Goal: Task Accomplishment & Management: Complete application form

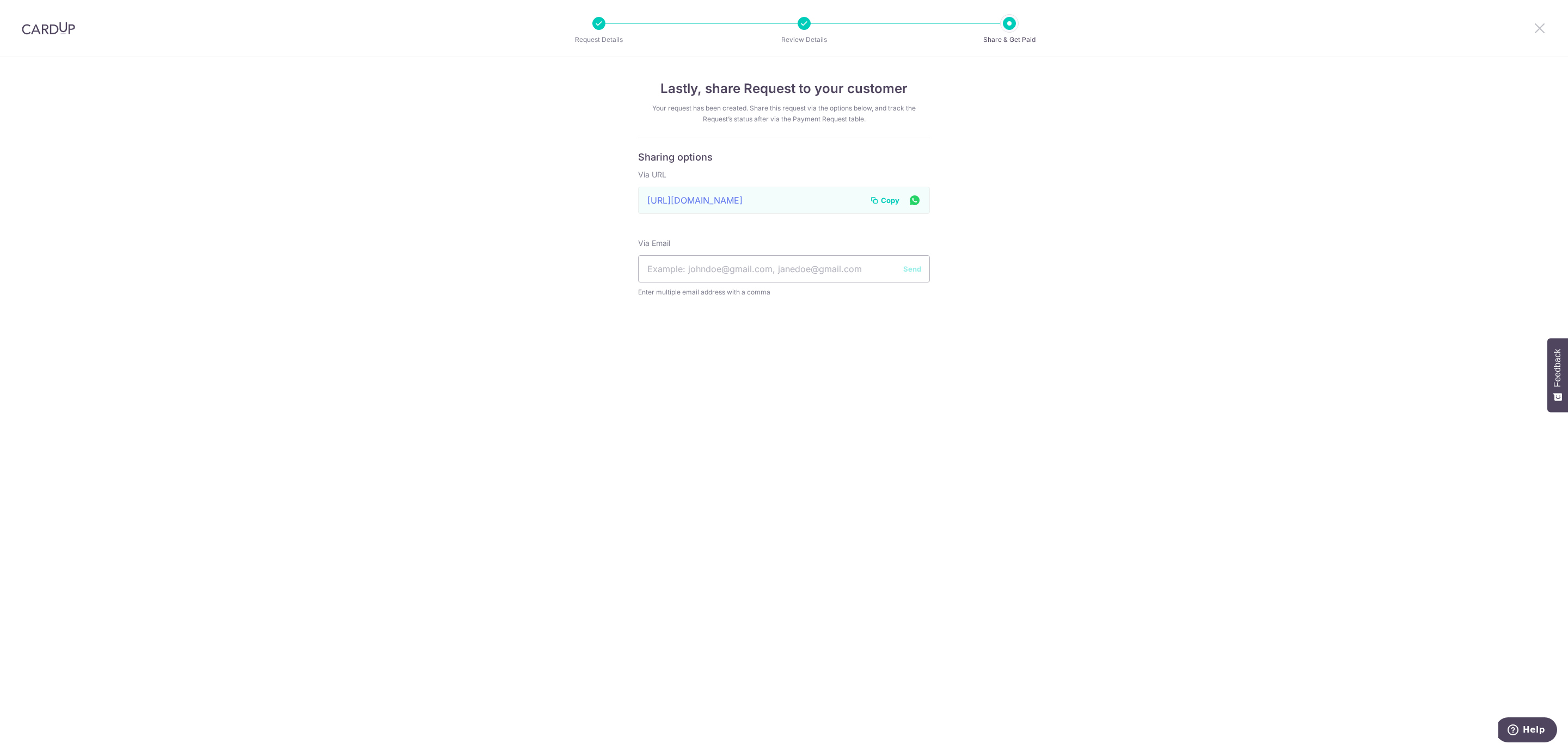
click at [1544, 26] on icon at bounding box center [1539, 28] width 13 height 14
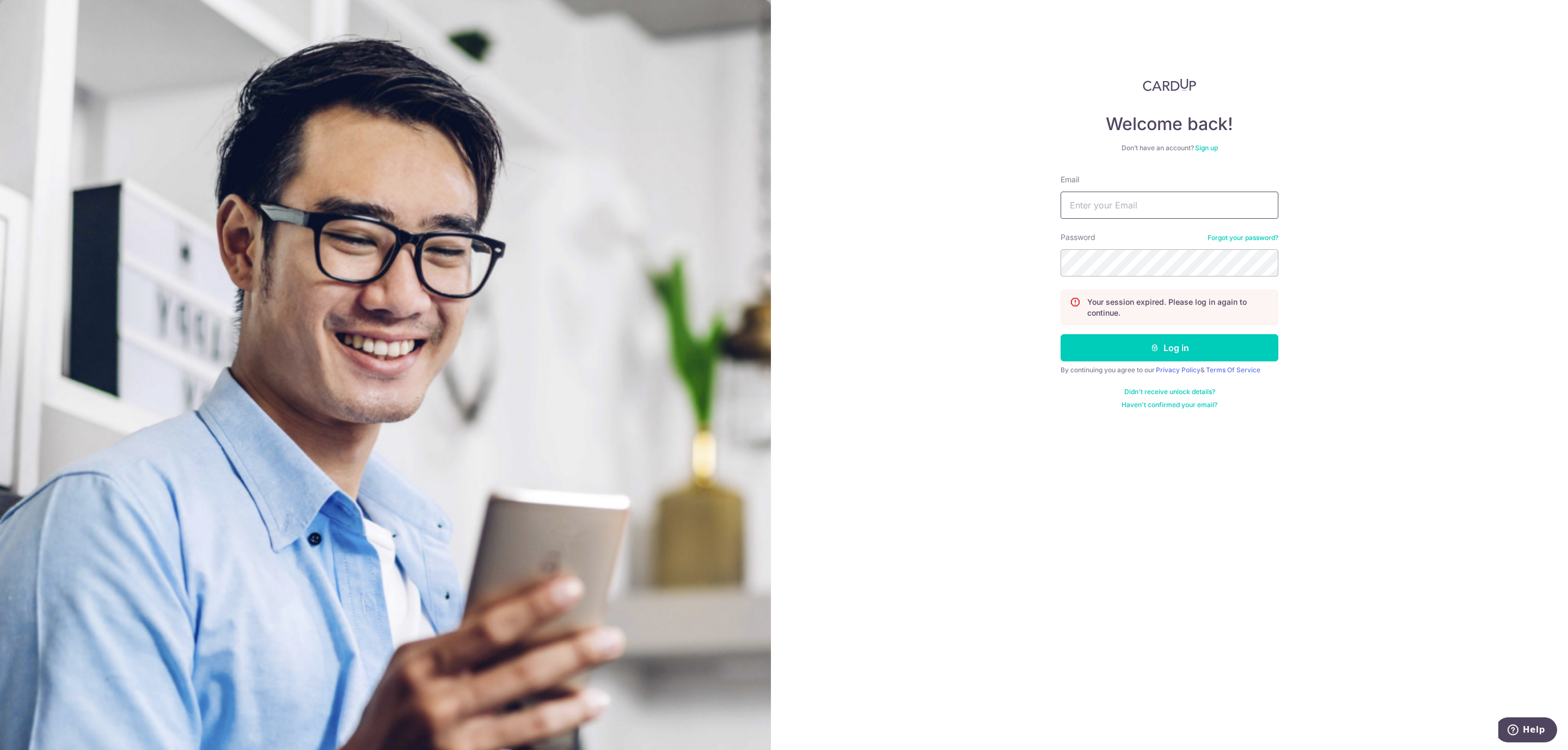
click at [1105, 211] on input "Email" at bounding box center [1169, 206] width 218 height 27
type input "[EMAIL_ADDRESS][DOMAIN_NAME]"
click at [1115, 352] on button "Log in" at bounding box center [1169, 348] width 218 height 27
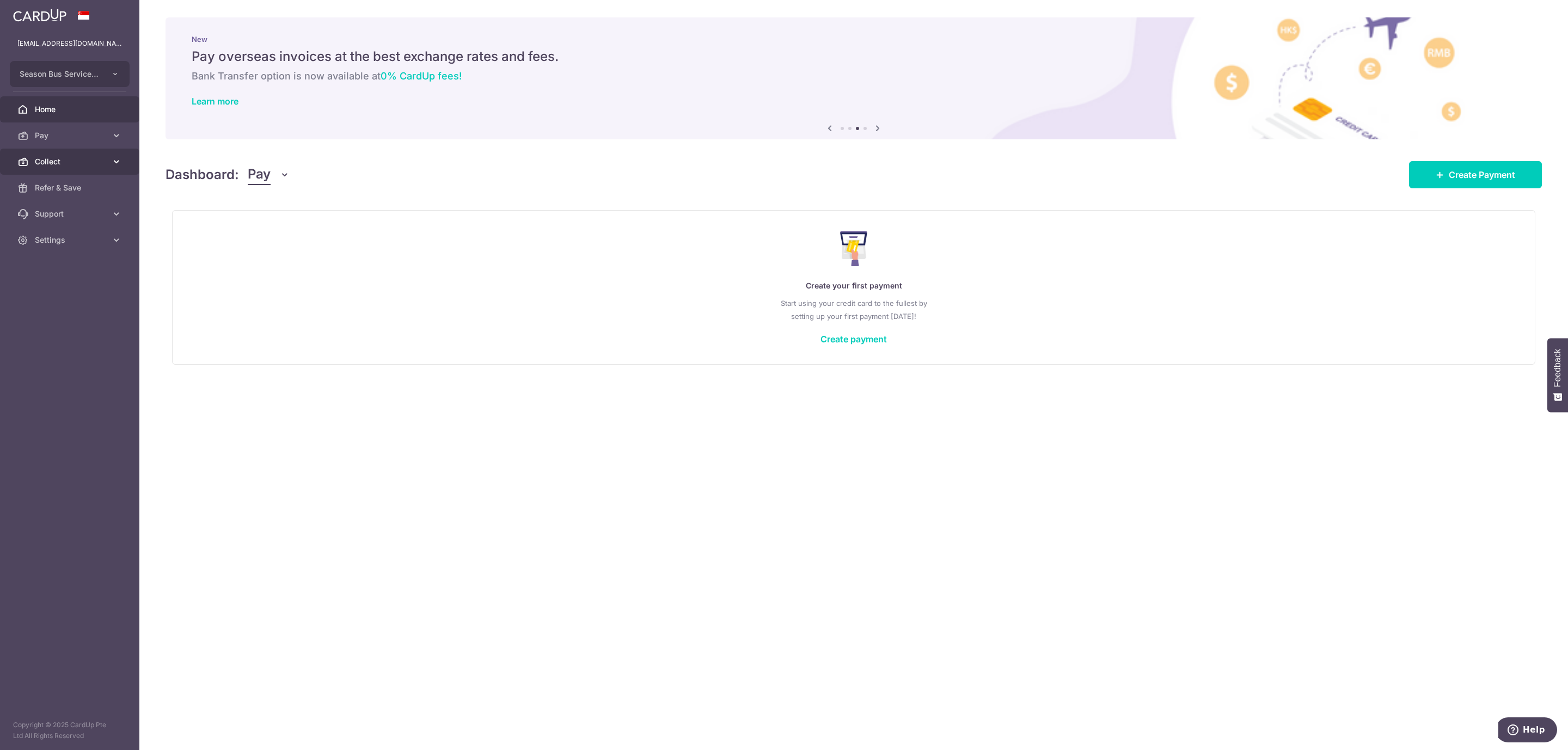
click at [86, 156] on span "Collect" at bounding box center [71, 161] width 72 height 11
click at [62, 245] on span "Payment Requests" at bounding box center [71, 240] width 72 height 11
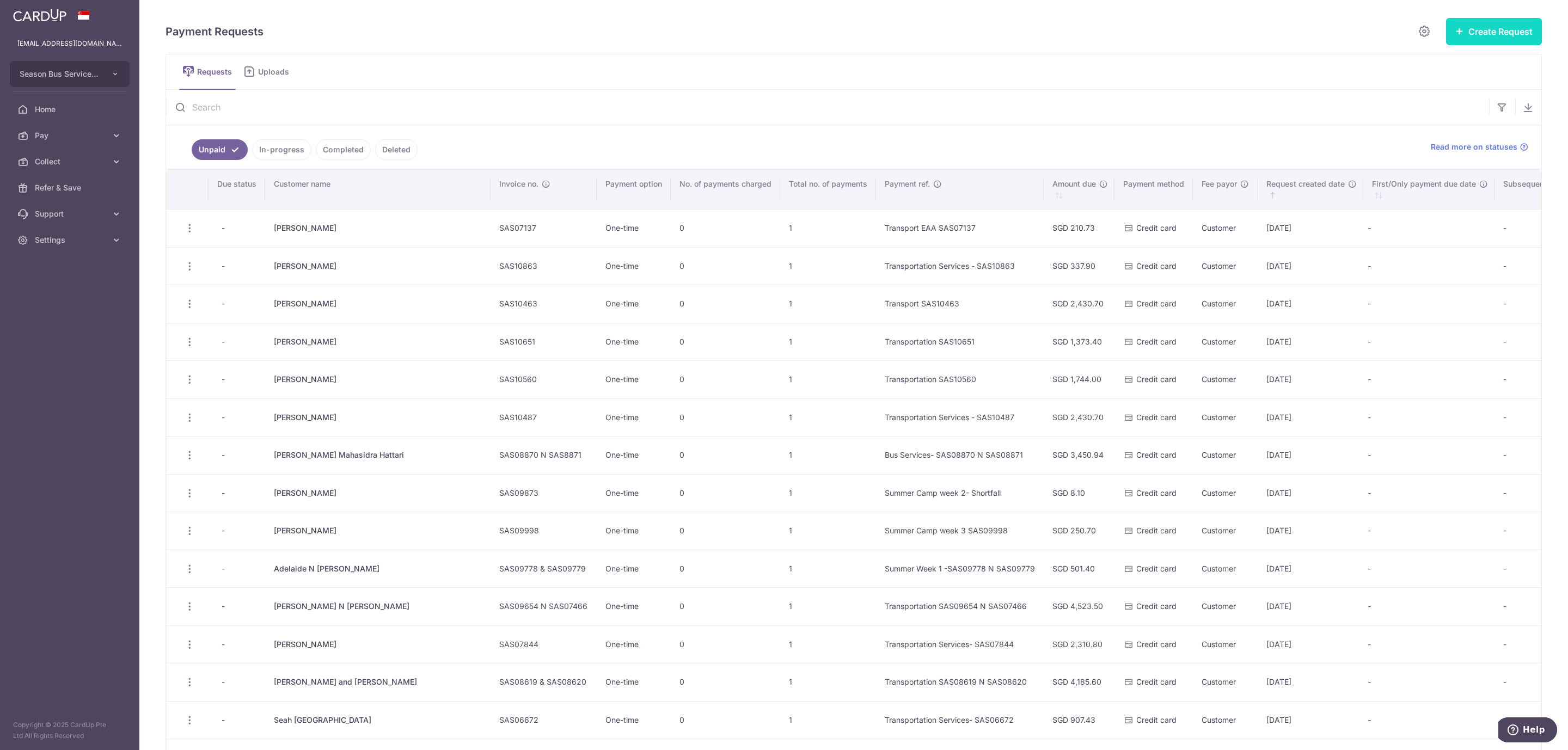
click at [1459, 31] on button "Create Request" at bounding box center [1494, 32] width 96 height 27
click at [1420, 60] on span "Single Request" at bounding box center [1476, 65] width 112 height 13
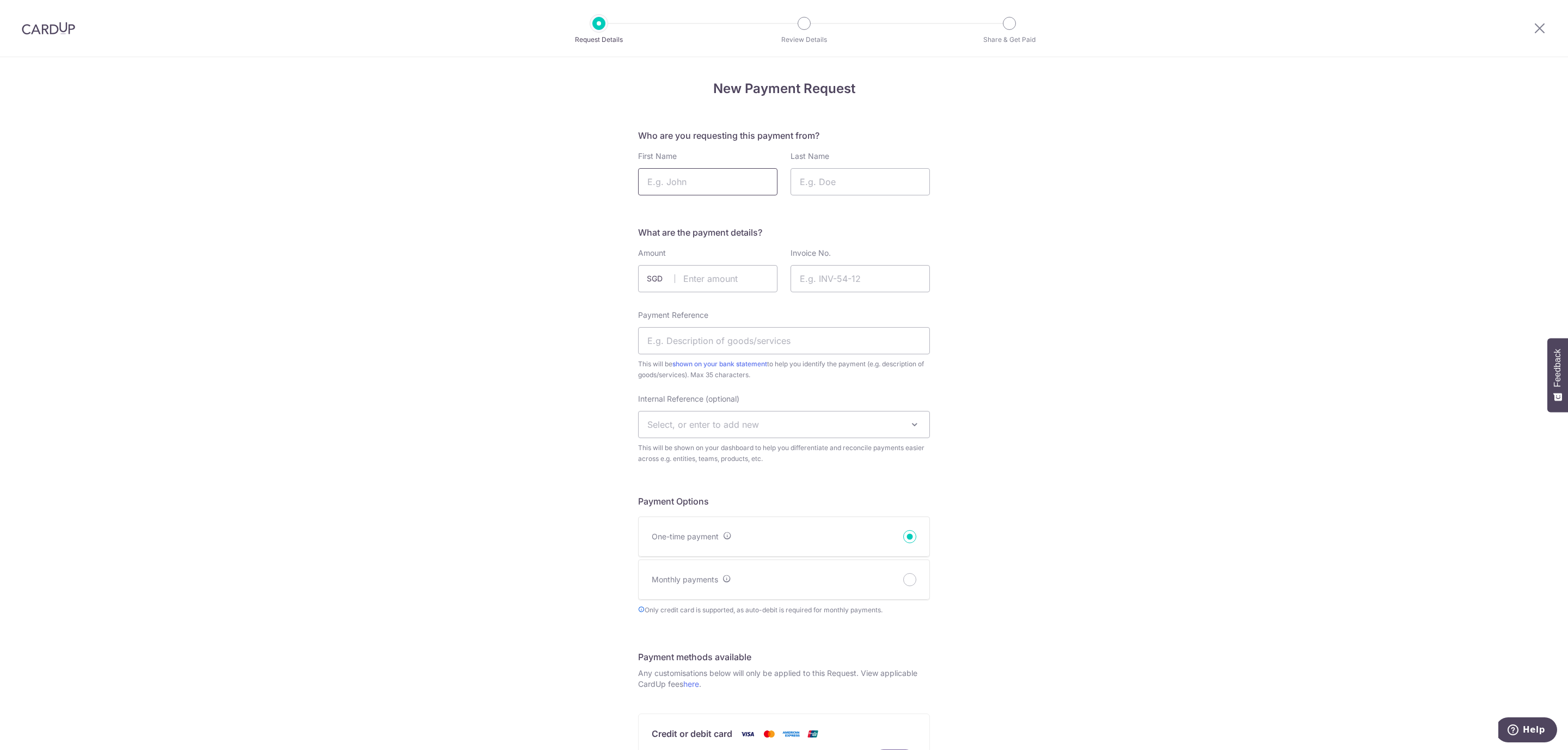
click at [696, 178] on input "First Name" at bounding box center [708, 182] width 140 height 27
type input "Andrea"
click at [884, 187] on input "Last Name" at bounding box center [860, 182] width 140 height 27
type input "Zeng"
click at [717, 276] on input "text" at bounding box center [708, 279] width 140 height 27
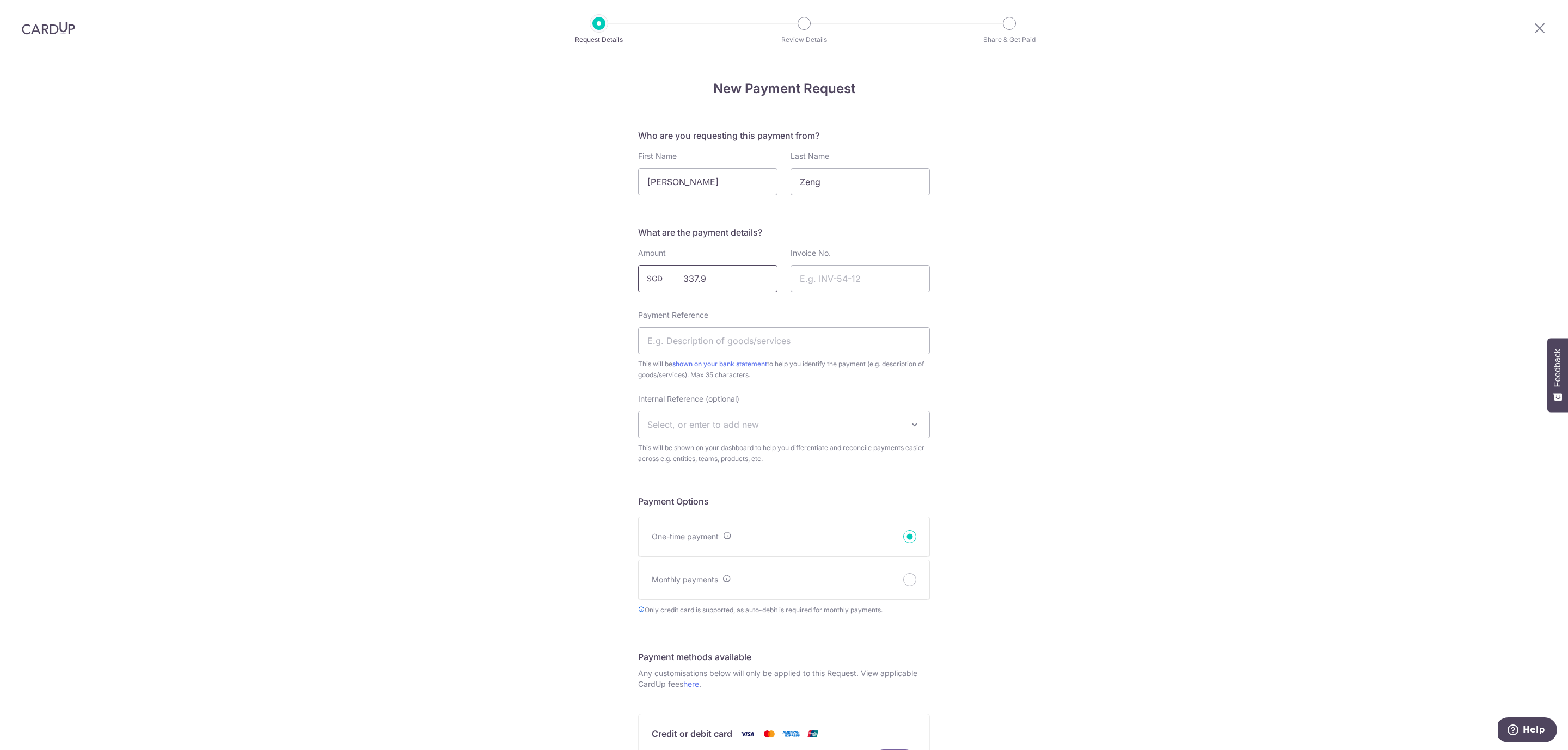
type input "337.90"
click at [848, 275] on input "Invoice No." at bounding box center [860, 279] width 140 height 27
click at [822, 281] on input "Invoice No." at bounding box center [860, 279] width 140 height 27
type input "SAS10863"
click at [732, 342] on input "Payment Reference" at bounding box center [784, 341] width 292 height 27
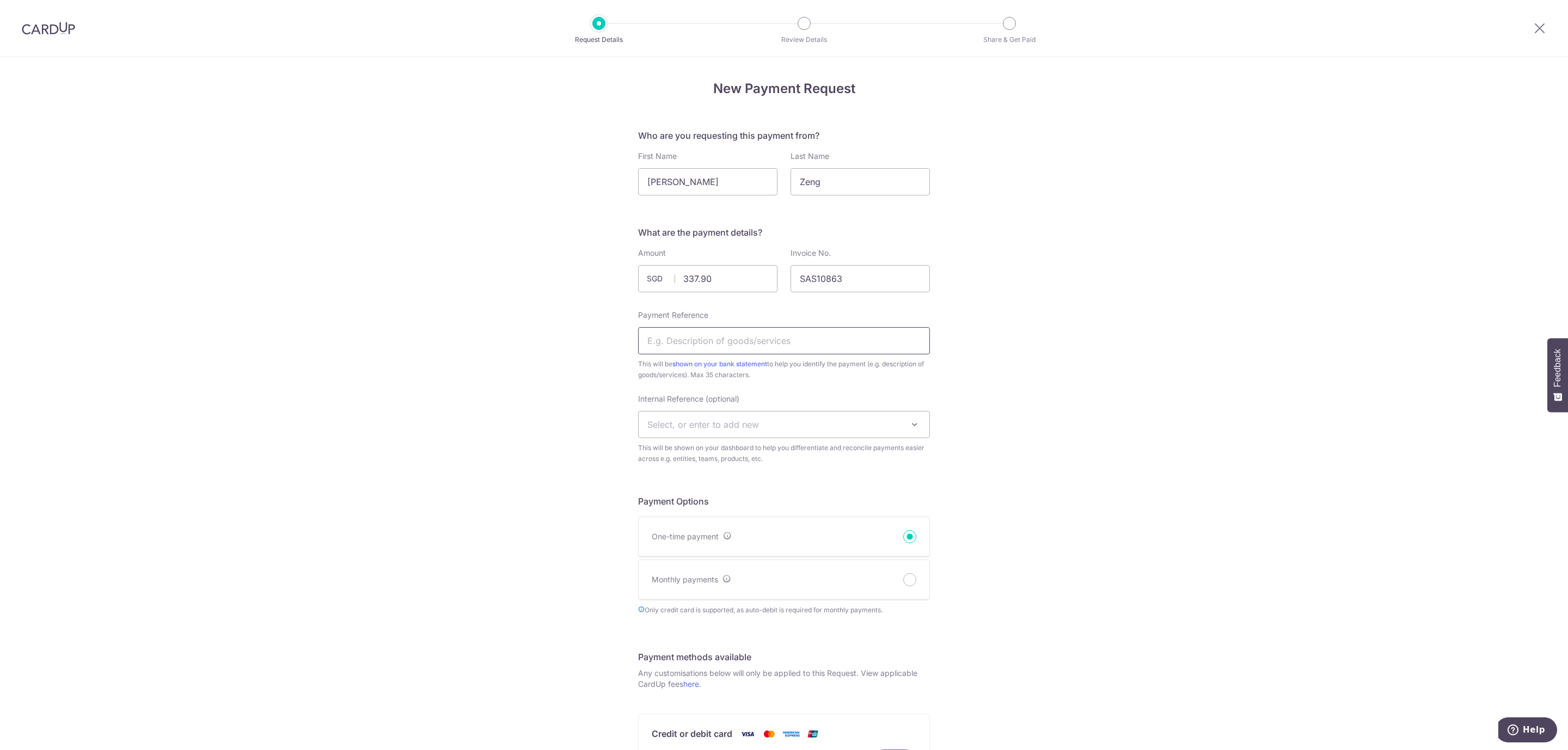
type input "ASA - SAS06695 and SAS06696"
drag, startPoint x: 692, startPoint y: 340, endPoint x: 888, endPoint y: 345, distance: 196.1
click at [888, 345] on input "ASA - SAS06695 and SAS06696" at bounding box center [784, 341] width 292 height 27
click at [1132, 515] on div "New Payment Request Who are you requesting this payment from? First Name Andrea…" at bounding box center [784, 601] width 1568 height 1089
